Goal: Book appointment/travel/reservation

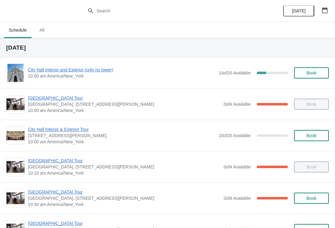
click at [329, 10] on button "button" at bounding box center [324, 10] width 11 height 11
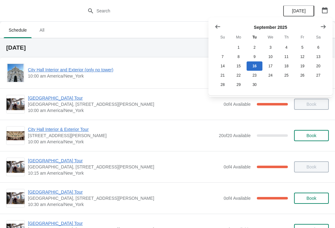
click at [322, 24] on icon "Show next month, October 2025" at bounding box center [323, 27] width 6 height 6
click at [271, 55] on button "8" at bounding box center [271, 56] width 16 height 9
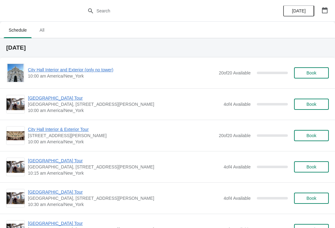
click at [310, 70] on button "Book" at bounding box center [311, 72] width 35 height 11
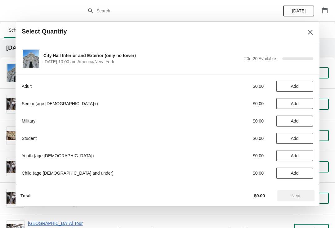
click at [292, 101] on button "Add" at bounding box center [294, 103] width 37 height 11
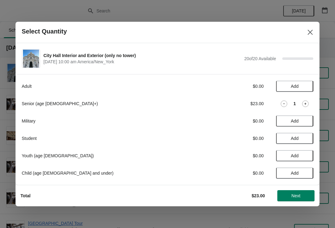
click at [281, 102] on icon at bounding box center [284, 104] width 7 height 7
click at [297, 120] on span "Add" at bounding box center [295, 121] width 8 height 5
click at [279, 123] on div "1" at bounding box center [294, 121] width 37 height 7
click at [285, 119] on icon at bounding box center [284, 121] width 7 height 7
click at [291, 135] on button "Add" at bounding box center [294, 138] width 37 height 11
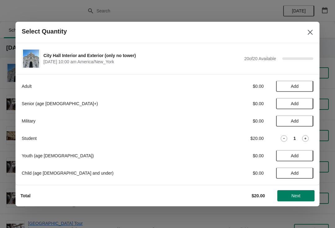
click at [292, 88] on span "Add" at bounding box center [295, 86] width 8 height 5
click at [295, 101] on button "Add" at bounding box center [294, 103] width 37 height 11
click at [282, 85] on icon at bounding box center [284, 86] width 7 height 7
click at [283, 139] on icon at bounding box center [284, 138] width 7 height 7
click at [311, 32] on icon "Close" at bounding box center [310, 32] width 5 height 5
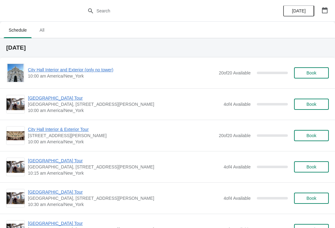
click at [54, 100] on span "[GEOGRAPHIC_DATA] Tour" at bounding box center [124, 98] width 193 height 6
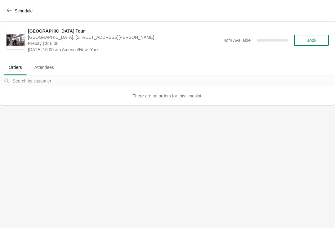
click at [315, 37] on button "Book" at bounding box center [311, 40] width 35 height 11
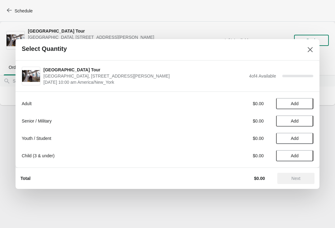
click at [299, 141] on button "Add" at bounding box center [294, 138] width 37 height 11
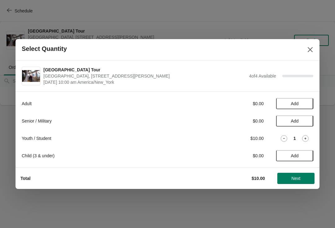
click at [293, 157] on span "Add" at bounding box center [295, 155] width 8 height 5
click at [282, 153] on icon at bounding box center [284, 156] width 7 height 7
click at [287, 134] on div "Youth / Student $10.00 1" at bounding box center [168, 138] width 292 height 11
click at [286, 133] on div "Youth / Student $10.00 1" at bounding box center [168, 138] width 292 height 11
click at [286, 136] on icon at bounding box center [284, 138] width 7 height 7
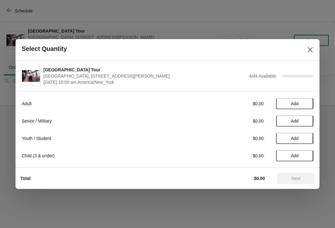
click at [296, 113] on div "Adult $0.00 Add Senior / Military $0.00 Add Youth / Student $0.00 Add Child (3 …" at bounding box center [168, 127] width 292 height 70
click at [298, 122] on span "Add" at bounding box center [295, 121] width 8 height 5
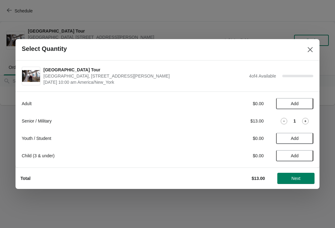
click at [310, 47] on icon "Close" at bounding box center [310, 50] width 6 height 6
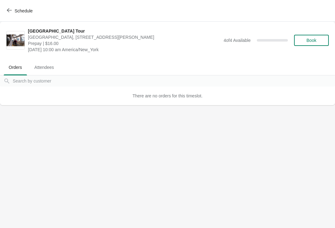
click at [8, 10] on icon "button" at bounding box center [9, 10] width 5 height 5
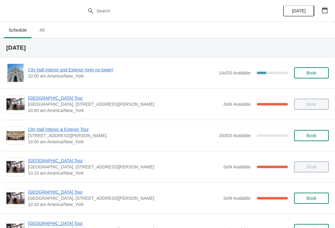
click at [307, 76] on button "Book" at bounding box center [311, 72] width 35 height 11
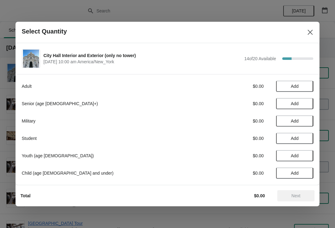
click at [292, 125] on button "Add" at bounding box center [294, 121] width 37 height 11
click at [281, 120] on icon at bounding box center [284, 121] width 7 height 7
click at [287, 140] on span "Add" at bounding box center [295, 138] width 26 height 5
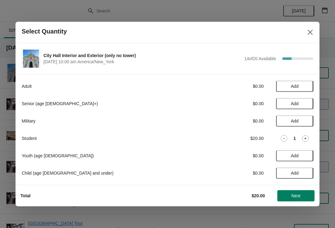
click at [310, 34] on icon "Close" at bounding box center [310, 32] width 6 height 6
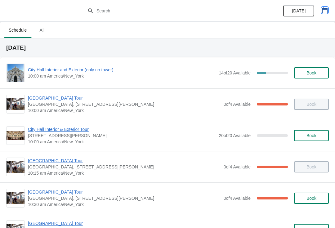
click at [320, 14] on button "button" at bounding box center [324, 10] width 11 height 11
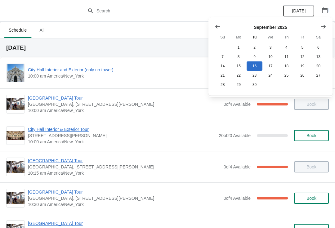
click at [322, 28] on icon "Show next month, October 2025" at bounding box center [323, 27] width 6 height 6
click at [269, 56] on button "8" at bounding box center [271, 56] width 16 height 9
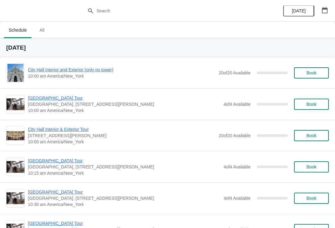
click at [319, 69] on button "Book" at bounding box center [311, 72] width 35 height 11
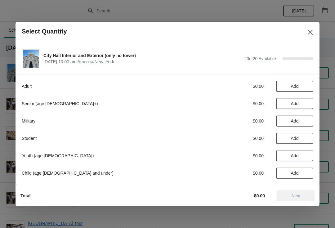
click at [295, 138] on span "Add" at bounding box center [295, 138] width 8 height 5
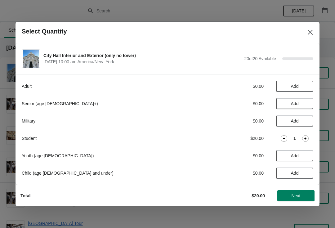
click at [307, 137] on icon at bounding box center [305, 138] width 7 height 7
click at [306, 138] on icon at bounding box center [306, 139] width 2 height 2
click at [305, 138] on icon at bounding box center [305, 138] width 7 height 7
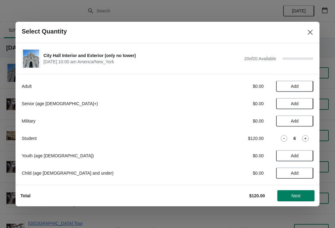
click at [305, 138] on icon at bounding box center [305, 138] width 7 height 7
click at [306, 139] on icon at bounding box center [306, 139] width 2 height 2
click at [305, 138] on icon at bounding box center [305, 138] width 7 height 7
click at [307, 138] on icon at bounding box center [305, 138] width 7 height 7
click at [306, 138] on icon at bounding box center [306, 139] width 2 height 2
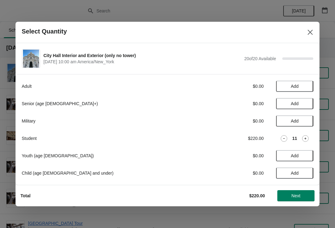
click at [306, 138] on icon at bounding box center [305, 138] width 7 height 7
click at [306, 138] on icon at bounding box center [306, 139] width 2 height 2
click at [304, 140] on icon at bounding box center [305, 138] width 7 height 7
click at [307, 138] on icon at bounding box center [305, 138] width 7 height 7
click at [286, 195] on span "Next" at bounding box center [296, 195] width 27 height 5
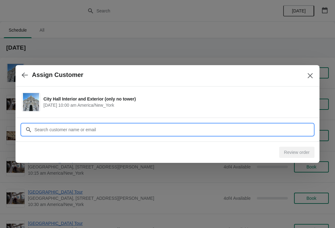
click at [141, 131] on input "Customer" at bounding box center [173, 129] width 279 height 11
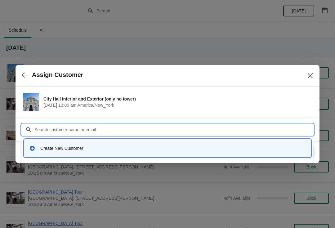
click at [87, 151] on div "Create New Customer" at bounding box center [173, 148] width 266 height 6
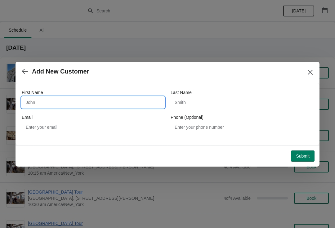
click at [67, 102] on input "First Name" at bounding box center [93, 102] width 143 height 11
type input "Ellen"
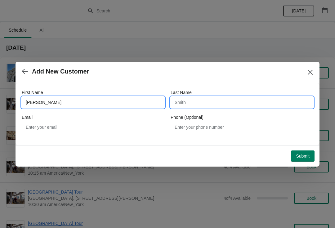
click at [204, 103] on input "Last Name" at bounding box center [242, 102] width 143 height 11
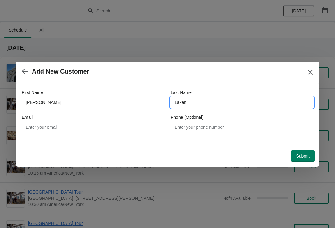
type input "Laken"
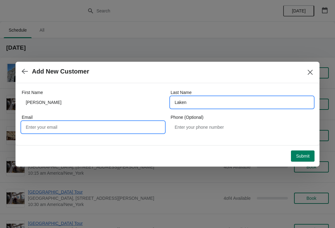
click at [66, 130] on input "Email" at bounding box center [93, 127] width 143 height 11
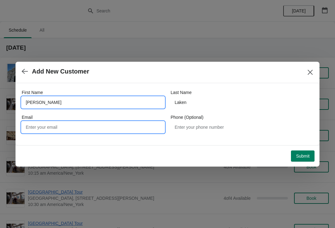
click at [25, 102] on input "Ellen" at bounding box center [93, 102] width 143 height 11
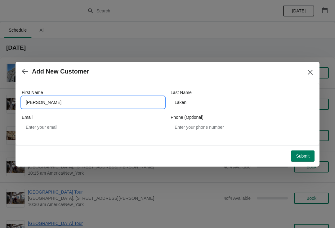
type input "SueEllen"
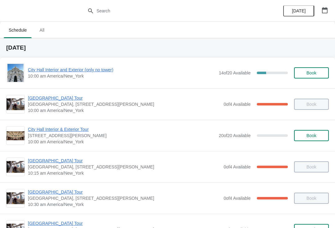
click at [330, 10] on button "button" at bounding box center [324, 10] width 11 height 11
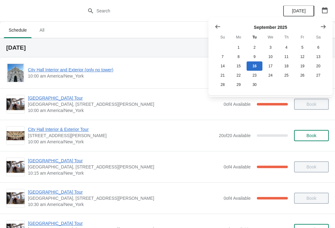
click at [324, 24] on icon "Show next month, October 2025" at bounding box center [323, 27] width 6 height 6
click at [269, 57] on button "8" at bounding box center [271, 56] width 16 height 9
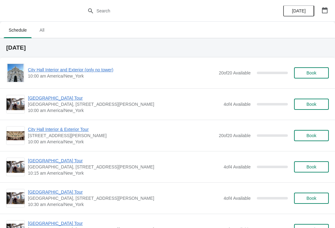
click at [309, 73] on span "Book" at bounding box center [312, 72] width 10 height 5
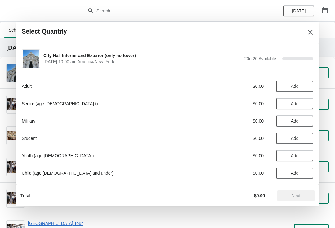
click at [299, 140] on span "Add" at bounding box center [295, 138] width 8 height 5
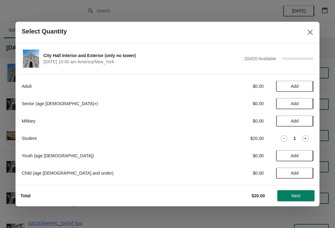
click at [304, 140] on icon at bounding box center [305, 138] width 7 height 7
click at [305, 139] on icon at bounding box center [305, 138] width 7 height 7
click at [303, 139] on icon at bounding box center [305, 138] width 7 height 7
click at [301, 139] on div "4" at bounding box center [294, 138] width 37 height 7
click at [304, 139] on icon at bounding box center [305, 138] width 7 height 7
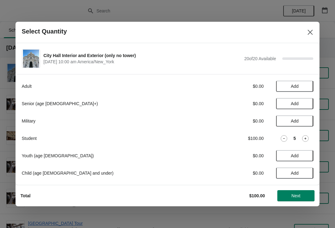
click at [304, 139] on icon at bounding box center [305, 138] width 7 height 7
click at [304, 138] on icon at bounding box center [305, 138] width 7 height 7
click at [305, 138] on icon at bounding box center [305, 138] width 7 height 7
click at [304, 139] on icon at bounding box center [305, 138] width 7 height 7
click at [303, 140] on icon at bounding box center [305, 138] width 7 height 7
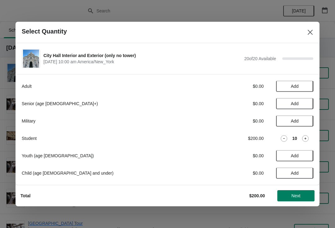
click at [303, 139] on icon at bounding box center [305, 138] width 7 height 7
click at [303, 140] on icon at bounding box center [305, 138] width 7 height 7
click at [304, 139] on icon at bounding box center [305, 138] width 7 height 7
click at [304, 140] on icon at bounding box center [305, 138] width 7 height 7
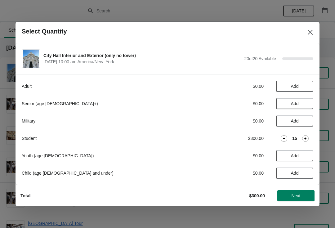
click at [304, 138] on icon at bounding box center [305, 138] width 7 height 7
click at [283, 138] on icon at bounding box center [284, 138] width 7 height 7
click at [285, 197] on span "Next" at bounding box center [296, 195] width 27 height 5
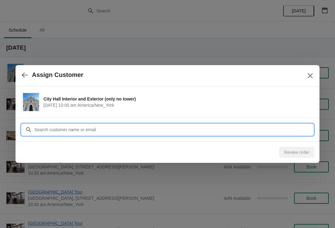
click at [107, 129] on input "Customer" at bounding box center [173, 129] width 279 height 11
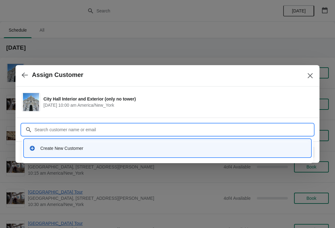
click at [57, 147] on div "Create New Customer" at bounding box center [173, 148] width 266 height 6
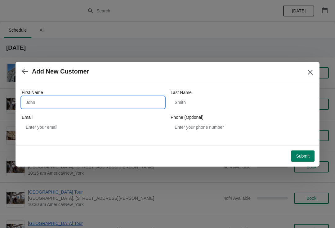
click at [84, 101] on input "First Name" at bounding box center [93, 102] width 143 height 11
type input "[PERSON_NAME]"
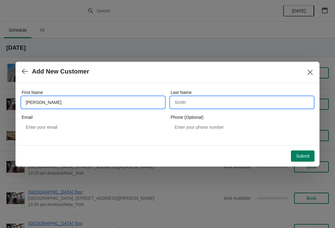
click at [196, 101] on input "Last Name" at bounding box center [242, 102] width 143 height 11
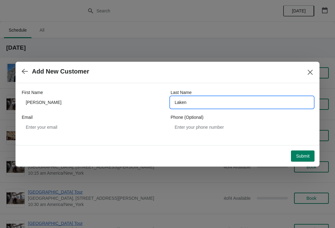
type input "Laken"
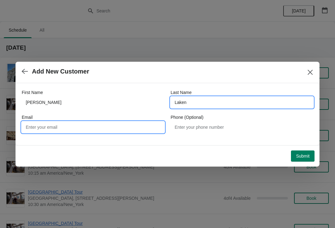
click at [67, 128] on input "Email" at bounding box center [93, 127] width 143 height 11
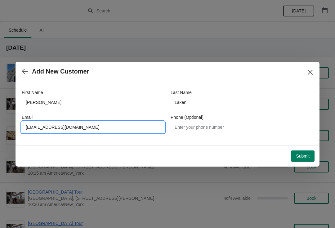
type input "[EMAIL_ADDRESS][DOMAIN_NAME]"
click at [301, 154] on span "Submit" at bounding box center [303, 156] width 14 height 5
